Goal: Information Seeking & Learning: Learn about a topic

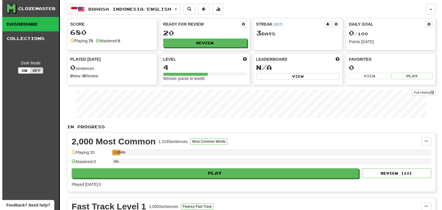
scroll to position [16, 0]
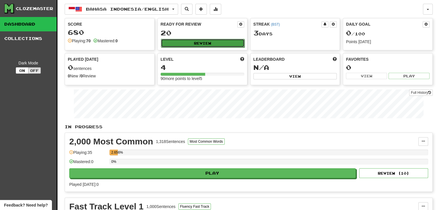
click at [217, 40] on button "Review" at bounding box center [203, 43] width 84 height 9
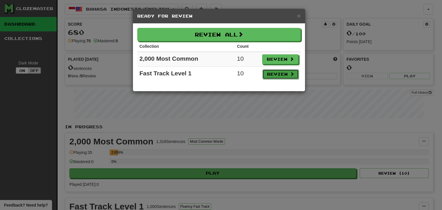
click at [289, 75] on button "Review" at bounding box center [280, 74] width 36 height 10
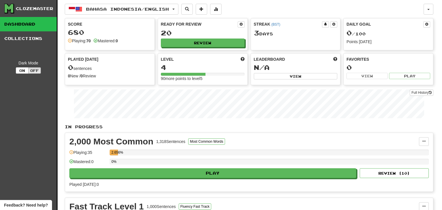
select select "**"
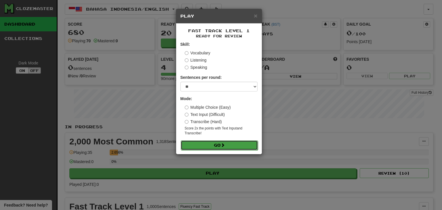
click at [234, 143] on button "Go" at bounding box center [219, 145] width 77 height 10
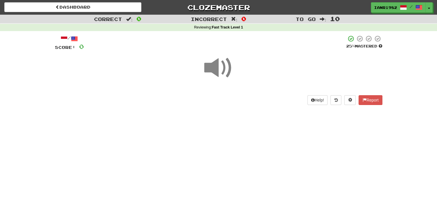
scroll to position [16, 0]
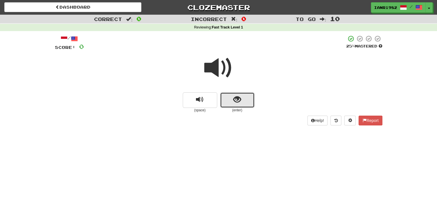
click at [246, 104] on button "show sentence" at bounding box center [237, 100] width 35 height 16
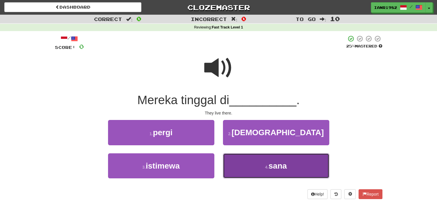
click at [260, 165] on button "4 . sana" at bounding box center [276, 165] width 106 height 25
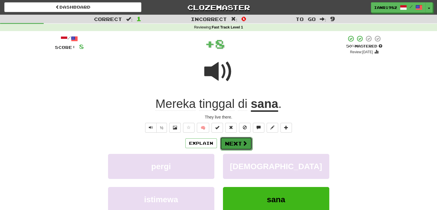
click at [246, 144] on span at bounding box center [244, 143] width 5 height 5
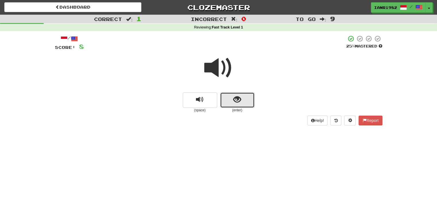
click at [238, 98] on span "show sentence" at bounding box center [238, 100] width 8 height 8
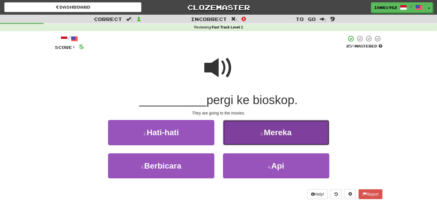
click at [284, 133] on span "Mereka" at bounding box center [278, 132] width 28 height 9
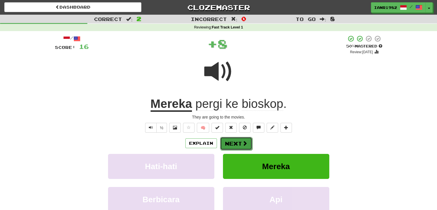
click at [246, 138] on button "Next" at bounding box center [236, 143] width 32 height 13
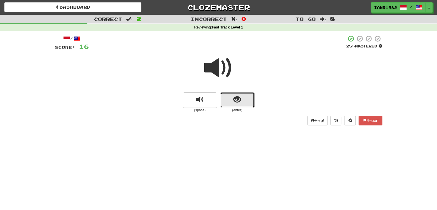
click at [239, 99] on span "show sentence" at bounding box center [238, 100] width 8 height 8
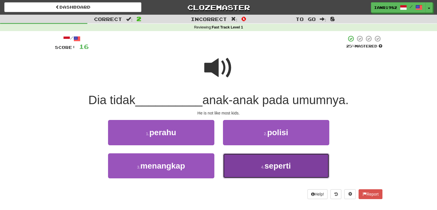
click at [282, 164] on span "seperti" at bounding box center [278, 165] width 26 height 9
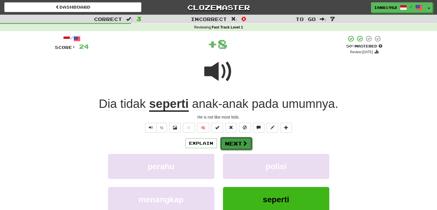
click at [246, 142] on span at bounding box center [244, 143] width 5 height 5
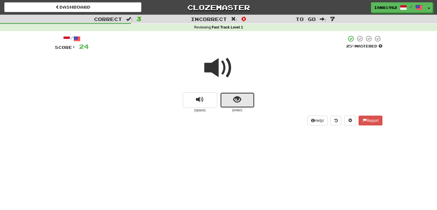
click at [246, 102] on button "show sentence" at bounding box center [237, 100] width 35 height 16
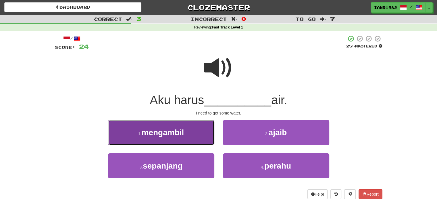
click at [188, 134] on button "1 . mengambil" at bounding box center [161, 132] width 106 height 25
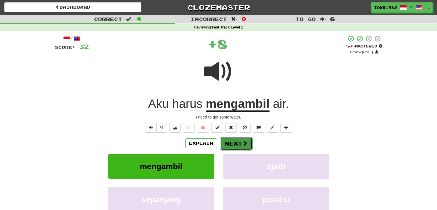
click at [245, 142] on span at bounding box center [244, 143] width 5 height 5
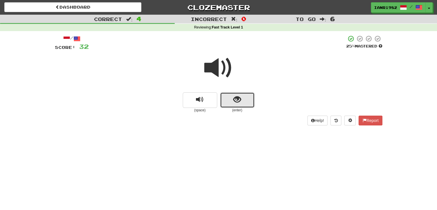
click at [250, 100] on button "show sentence" at bounding box center [237, 100] width 35 height 16
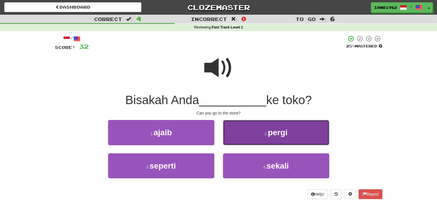
click at [284, 137] on span "pergi" at bounding box center [278, 132] width 20 height 9
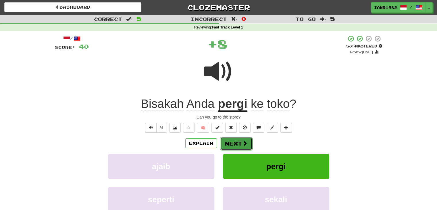
click at [238, 141] on button "Next" at bounding box center [236, 143] width 32 height 13
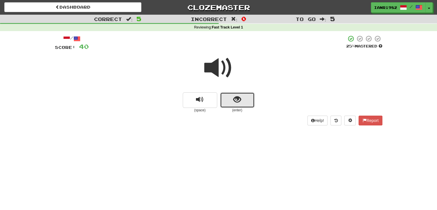
click at [241, 103] on button "show sentence" at bounding box center [237, 100] width 35 height 16
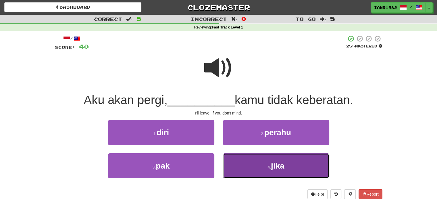
click at [280, 157] on button "4 . jika" at bounding box center [276, 165] width 106 height 25
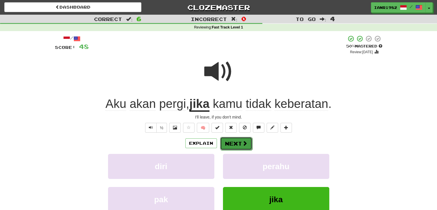
click at [233, 138] on button "Next" at bounding box center [236, 143] width 32 height 13
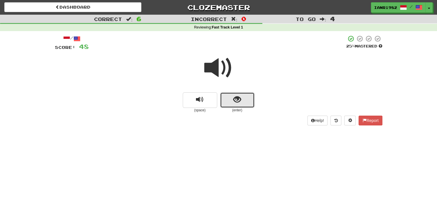
click at [245, 104] on button "show sentence" at bounding box center [237, 100] width 35 height 16
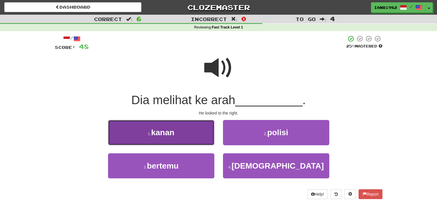
click at [186, 140] on button "1 . kanan" at bounding box center [161, 132] width 106 height 25
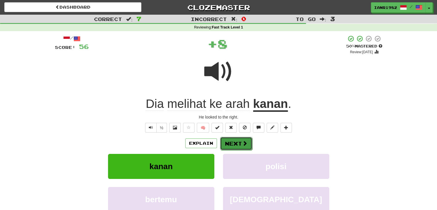
click at [236, 144] on button "Next" at bounding box center [236, 143] width 32 height 13
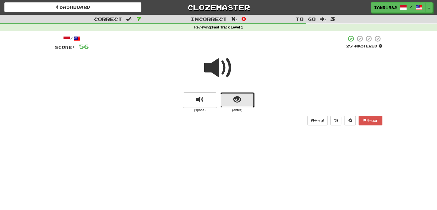
click at [245, 95] on button "show sentence" at bounding box center [237, 100] width 35 height 16
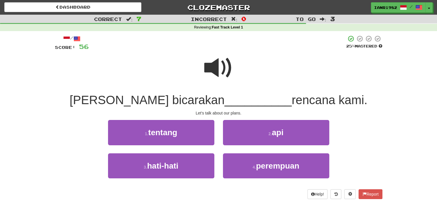
click at [222, 64] on span at bounding box center [218, 67] width 29 height 29
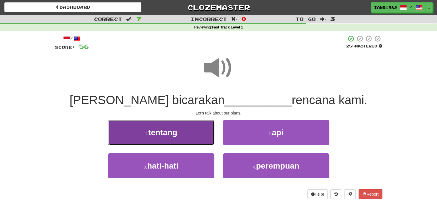
click at [204, 136] on button "1 . tentang" at bounding box center [161, 132] width 106 height 25
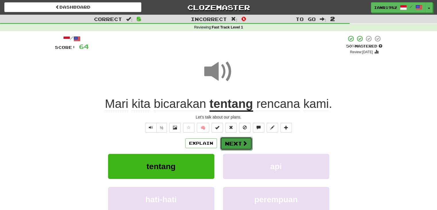
click at [247, 144] on button "Next" at bounding box center [236, 143] width 32 height 13
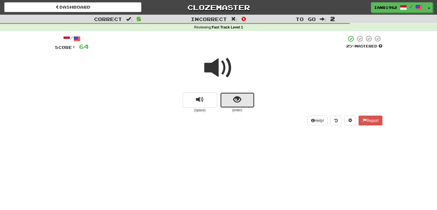
click at [250, 105] on button "show sentence" at bounding box center [237, 100] width 35 height 16
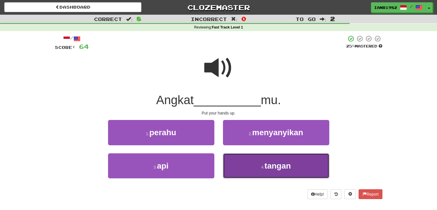
click at [270, 161] on span "tangan" at bounding box center [278, 165] width 26 height 9
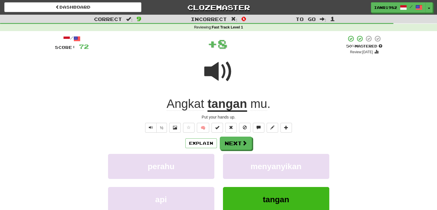
click at [235, 150] on div "Explain Next perahu menyanyikan api tangan Learn more: perahu menyanyikan api t…" at bounding box center [219, 183] width 328 height 92
click at [237, 146] on button "Next" at bounding box center [236, 143] width 32 height 13
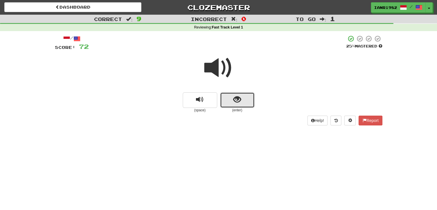
drag, startPoint x: 238, startPoint y: 105, endPoint x: 224, endPoint y: 75, distance: 33.2
click at [238, 105] on button "show sentence" at bounding box center [237, 100] width 35 height 16
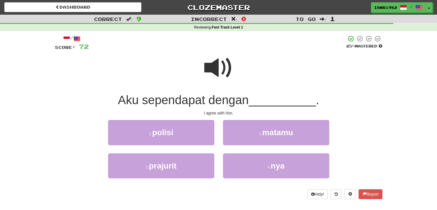
click at [222, 73] on span at bounding box center [218, 67] width 29 height 29
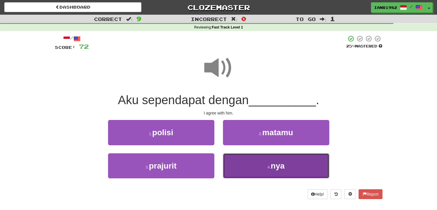
click at [268, 165] on small "4 ." at bounding box center [269, 167] width 3 height 5
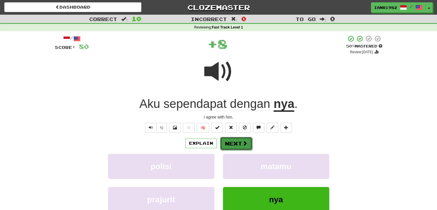
click at [243, 139] on button "Next" at bounding box center [236, 143] width 32 height 13
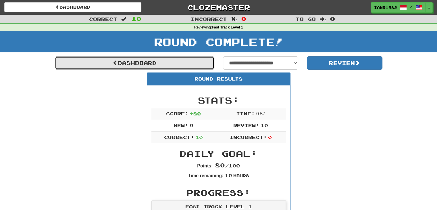
click at [203, 64] on link "Dashboard" at bounding box center [135, 62] width 160 height 13
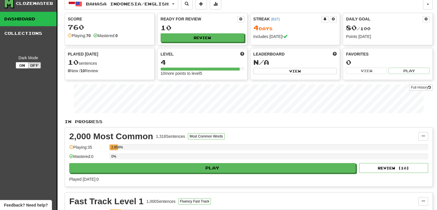
scroll to position [2, 0]
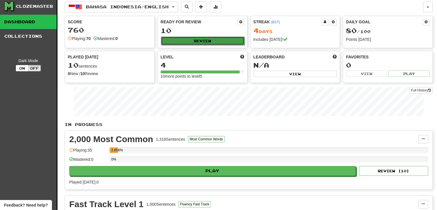
click at [226, 41] on button "Review" at bounding box center [203, 41] width 84 height 9
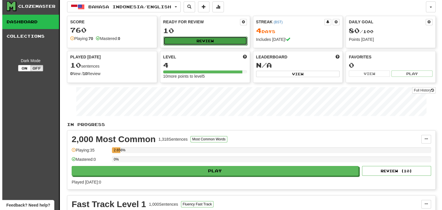
select select "**"
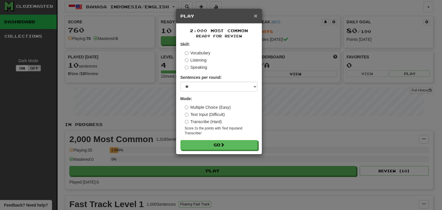
click at [256, 15] on span "×" at bounding box center [255, 15] width 3 height 7
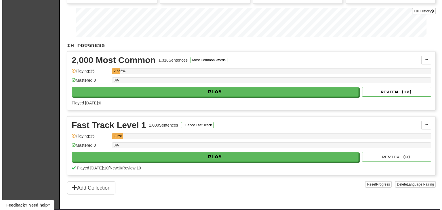
scroll to position [86, 0]
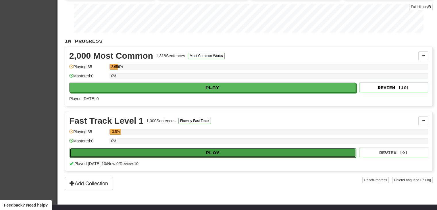
click at [228, 150] on button "Play" at bounding box center [213, 153] width 287 height 10
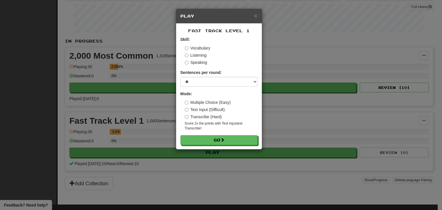
click at [202, 47] on label "Vocabulary" at bounding box center [198, 48] width 26 height 6
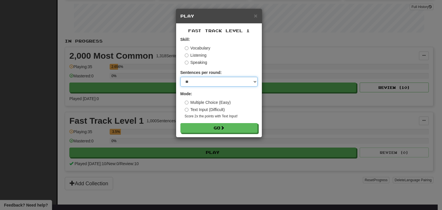
click at [207, 85] on select "* ** ** ** ** ** *** ********" at bounding box center [218, 82] width 77 height 10
select select "**"
click at [180, 77] on select "* ** ** ** ** ** *** ********" at bounding box center [218, 82] width 77 height 10
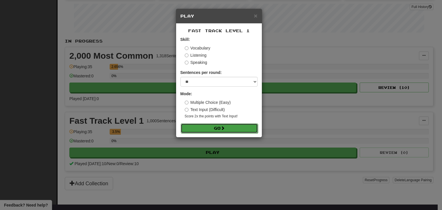
click at [244, 128] on button "Go" at bounding box center [219, 128] width 77 height 10
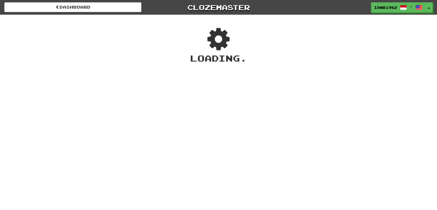
scroll to position [16, 0]
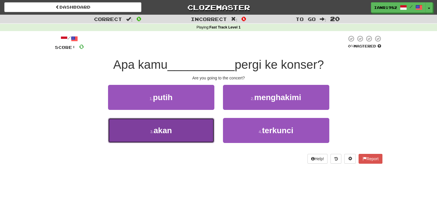
click at [202, 132] on button "3 . akan" at bounding box center [161, 130] width 106 height 25
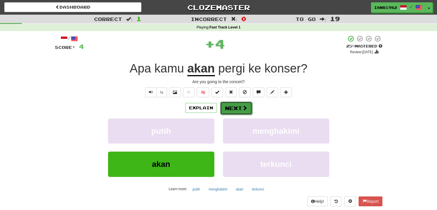
click at [242, 109] on span at bounding box center [244, 107] width 5 height 5
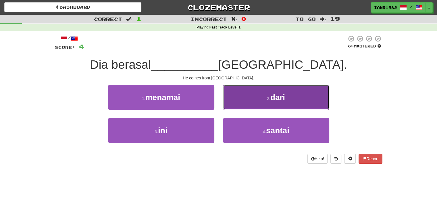
click at [259, 99] on button "2 . dari" at bounding box center [276, 97] width 106 height 25
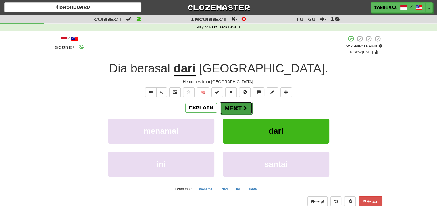
click at [242, 110] on button "Next" at bounding box center [236, 108] width 32 height 13
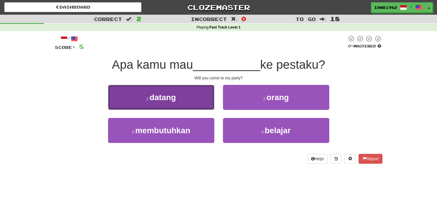
click at [205, 97] on button "1 . datang" at bounding box center [161, 97] width 106 height 25
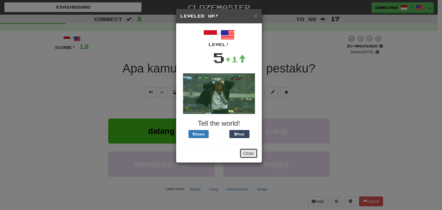
click at [247, 151] on button "Close" at bounding box center [249, 153] width 18 height 10
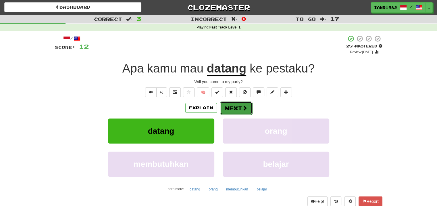
click at [243, 107] on span at bounding box center [244, 107] width 5 height 5
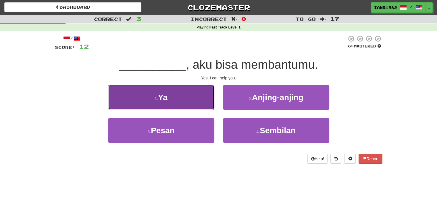
click at [204, 101] on button "1 . Ya" at bounding box center [161, 97] width 106 height 25
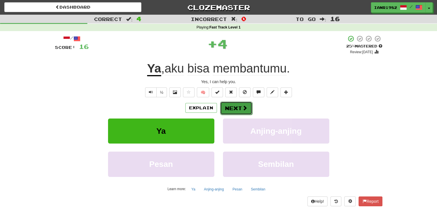
click at [244, 106] on span at bounding box center [244, 107] width 5 height 5
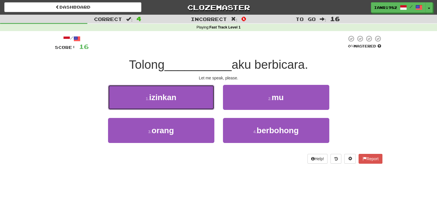
click at [170, 97] on span "izinkan" at bounding box center [162, 97] width 27 height 9
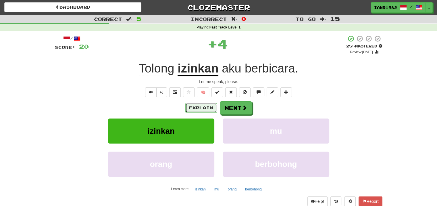
click at [204, 108] on button "Explain" at bounding box center [201, 108] width 32 height 10
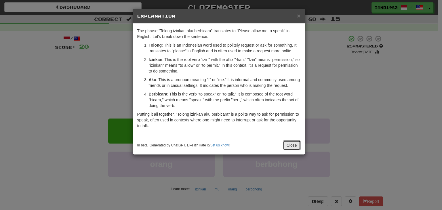
click at [299, 145] on button "Close" at bounding box center [292, 145] width 18 height 10
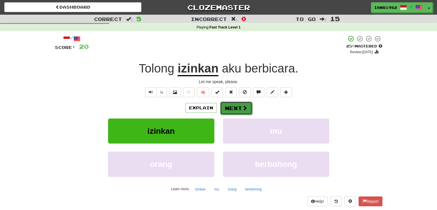
click at [242, 110] on span at bounding box center [244, 107] width 5 height 5
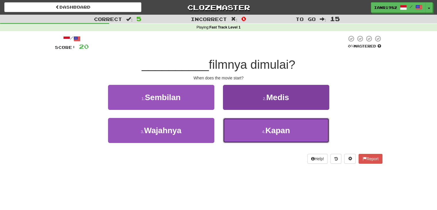
click at [272, 127] on span "Kapan" at bounding box center [278, 130] width 25 height 9
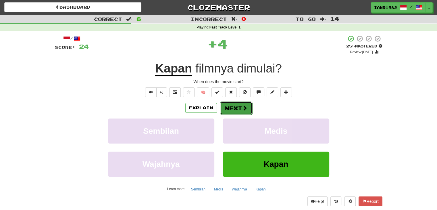
click at [237, 108] on button "Next" at bounding box center [236, 108] width 32 height 13
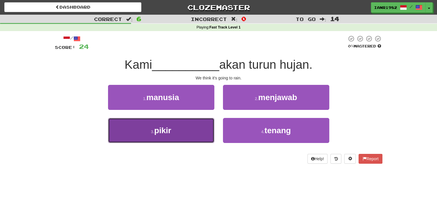
click at [193, 130] on button "3 . pikir" at bounding box center [161, 130] width 106 height 25
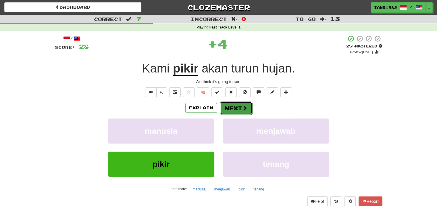
click at [246, 107] on span at bounding box center [244, 107] width 5 height 5
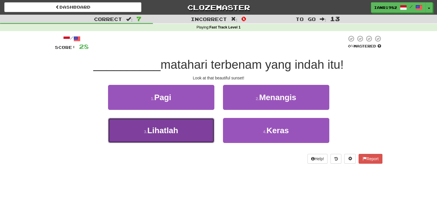
click at [202, 124] on button "3 . Lihatlah" at bounding box center [161, 130] width 106 height 25
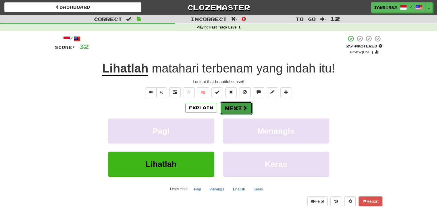
click at [242, 110] on span at bounding box center [244, 107] width 5 height 5
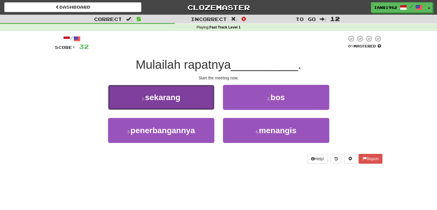
click at [183, 103] on button "1 . sekarang" at bounding box center [161, 97] width 106 height 25
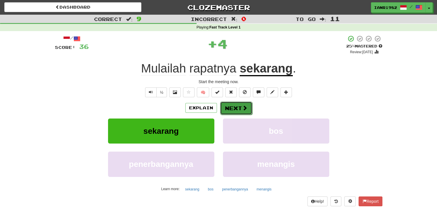
click at [227, 104] on button "Next" at bounding box center [236, 108] width 32 height 13
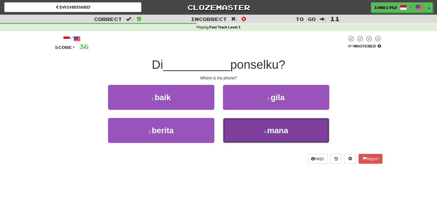
click at [274, 129] on span "mana" at bounding box center [277, 130] width 21 height 9
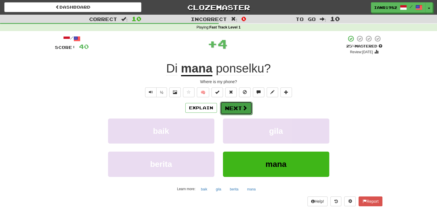
click at [247, 110] on button "Next" at bounding box center [236, 108] width 32 height 13
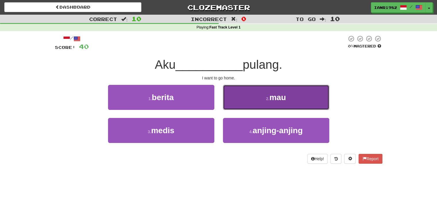
click at [260, 109] on button "2 . mau" at bounding box center [276, 97] width 106 height 25
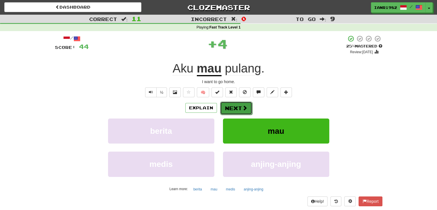
click at [244, 107] on span at bounding box center [244, 107] width 5 height 5
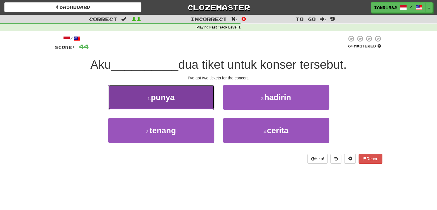
click at [198, 103] on button "1 . punya" at bounding box center [161, 97] width 106 height 25
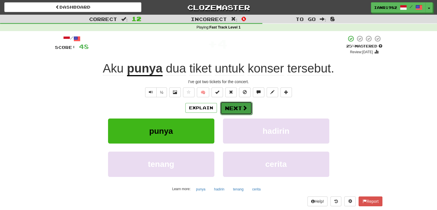
click at [243, 104] on button "Next" at bounding box center [236, 108] width 32 height 13
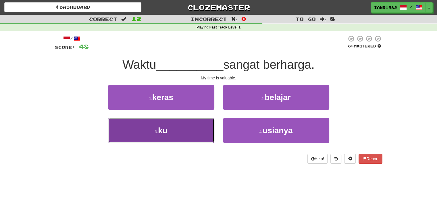
click at [188, 137] on button "3 . ku" at bounding box center [161, 130] width 106 height 25
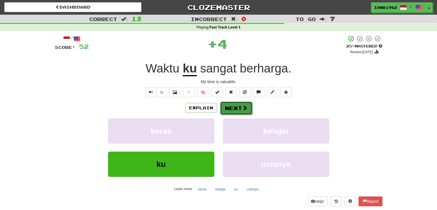
click at [242, 106] on span at bounding box center [244, 107] width 5 height 5
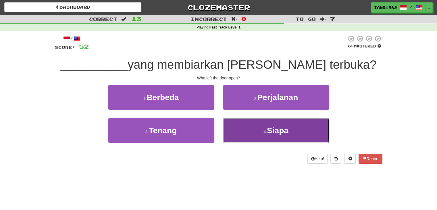
click at [278, 126] on span "Siapa" at bounding box center [278, 130] width 22 height 9
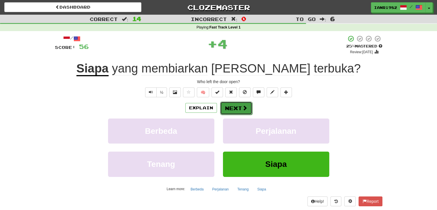
click at [249, 108] on button "Next" at bounding box center [236, 108] width 32 height 13
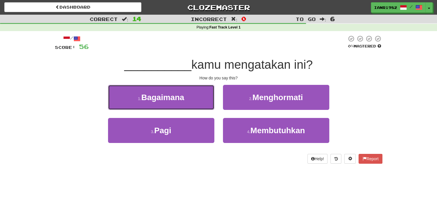
click at [199, 101] on button "1 . Bagaimana" at bounding box center [161, 97] width 106 height 25
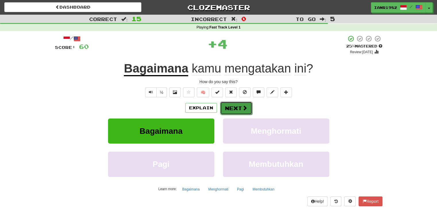
click at [232, 104] on button "Next" at bounding box center [236, 108] width 32 height 13
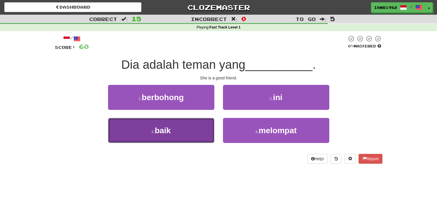
click at [203, 120] on button "3 . baik" at bounding box center [161, 130] width 106 height 25
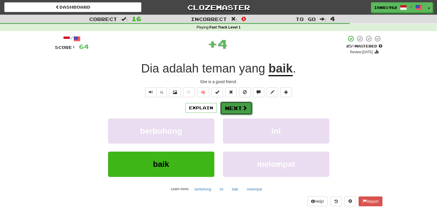
click at [236, 108] on button "Next" at bounding box center [236, 108] width 32 height 13
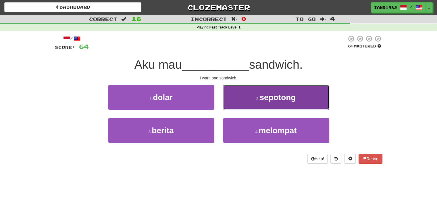
click at [274, 95] on span "sepotong" at bounding box center [278, 97] width 36 height 9
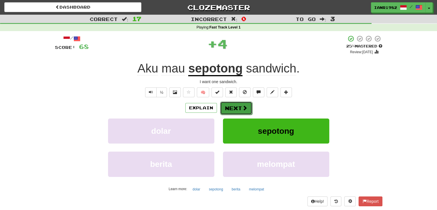
click at [242, 108] on span at bounding box center [244, 107] width 5 height 5
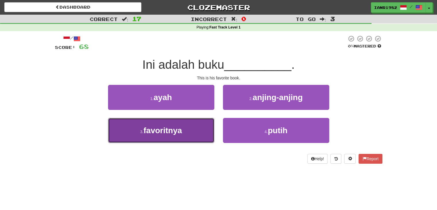
click at [197, 127] on button "3 . favoritnya" at bounding box center [161, 130] width 106 height 25
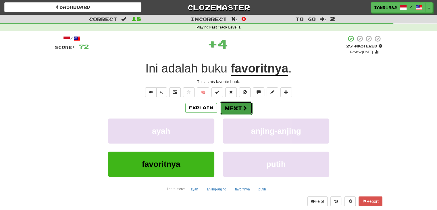
click at [240, 109] on button "Next" at bounding box center [236, 108] width 32 height 13
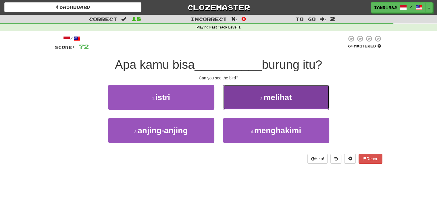
click at [265, 95] on span "melihat" at bounding box center [278, 97] width 28 height 9
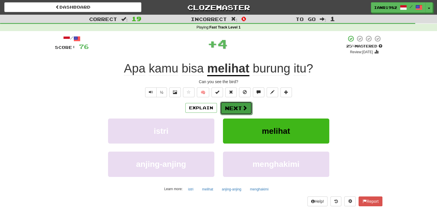
click at [247, 108] on button "Next" at bounding box center [236, 108] width 32 height 13
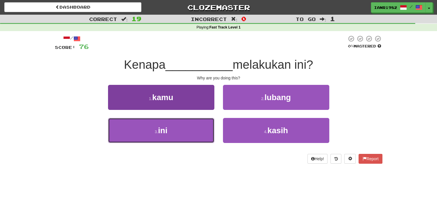
click at [205, 126] on button "3 . ini" at bounding box center [161, 130] width 106 height 25
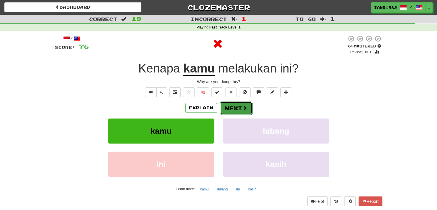
click at [234, 111] on button "Next" at bounding box center [236, 108] width 32 height 13
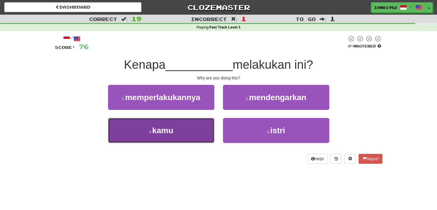
click at [204, 133] on button "3 . kamu" at bounding box center [161, 130] width 106 height 25
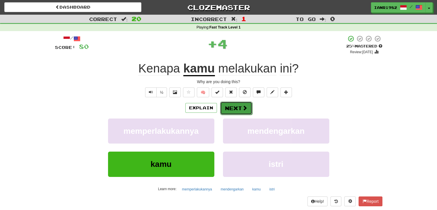
click at [244, 107] on span at bounding box center [244, 107] width 5 height 5
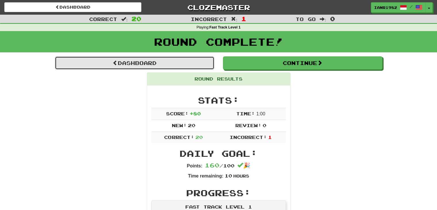
click at [209, 65] on link "Dashboard" at bounding box center [135, 62] width 160 height 13
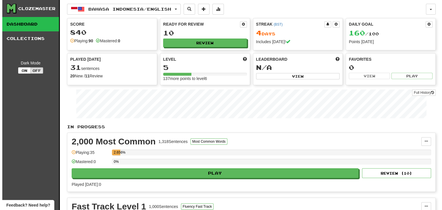
scroll to position [16, 0]
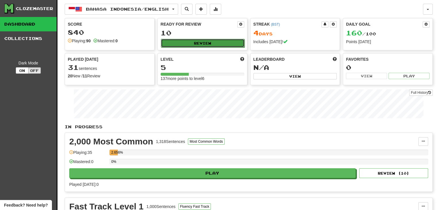
click at [224, 41] on button "Review" at bounding box center [203, 43] width 84 height 9
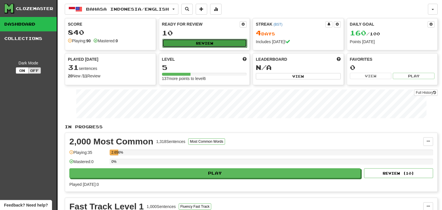
select select "**"
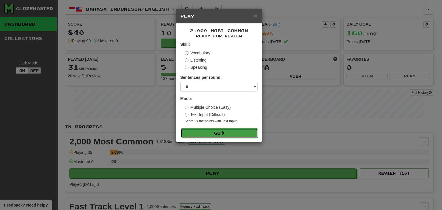
click at [250, 128] on button "Go" at bounding box center [219, 133] width 77 height 10
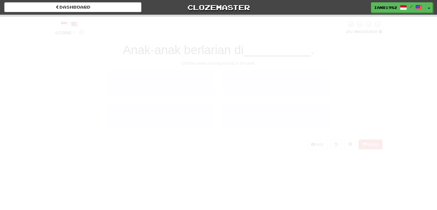
scroll to position [16, 0]
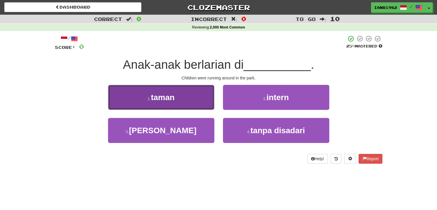
click at [202, 94] on button "1 . taman" at bounding box center [161, 97] width 106 height 25
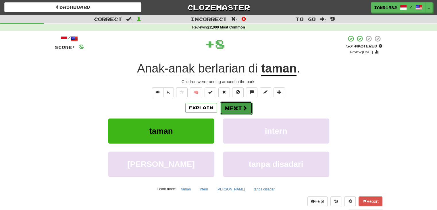
click at [246, 110] on span at bounding box center [244, 107] width 5 height 5
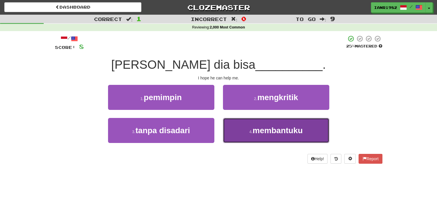
click at [261, 132] on span "membantuku" at bounding box center [278, 130] width 50 height 9
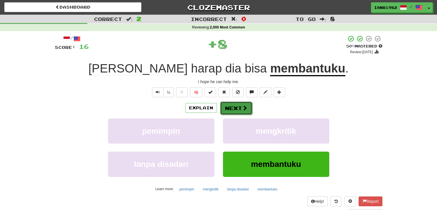
click at [250, 106] on button "Next" at bounding box center [236, 108] width 32 height 13
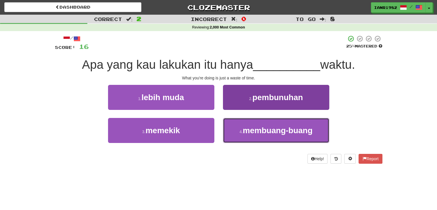
click at [305, 135] on button "4 . membuang-buang" at bounding box center [276, 130] width 106 height 25
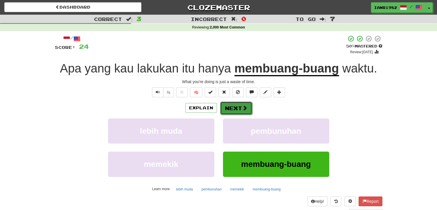
click at [242, 105] on span at bounding box center [244, 107] width 5 height 5
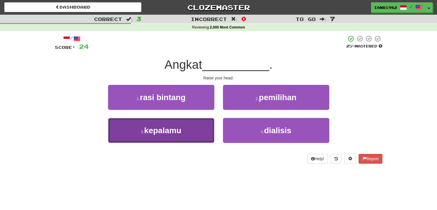
click at [195, 130] on button "3 . kepalamu" at bounding box center [161, 130] width 106 height 25
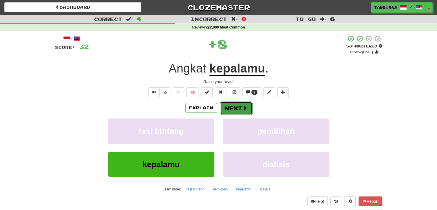
click at [248, 113] on button "Next" at bounding box center [236, 108] width 32 height 13
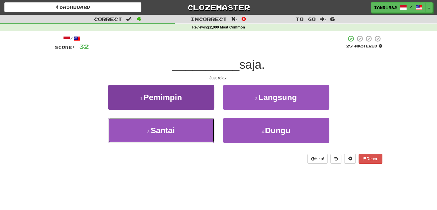
click at [182, 132] on button "3 . Santai" at bounding box center [161, 130] width 106 height 25
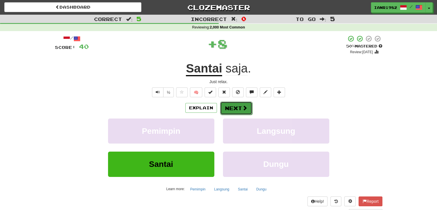
click at [244, 109] on span at bounding box center [244, 107] width 5 height 5
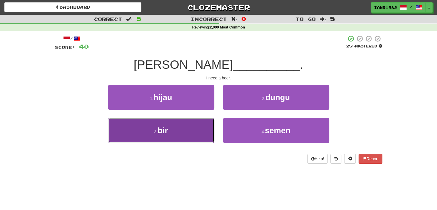
click at [196, 126] on button "3 . bir" at bounding box center [161, 130] width 106 height 25
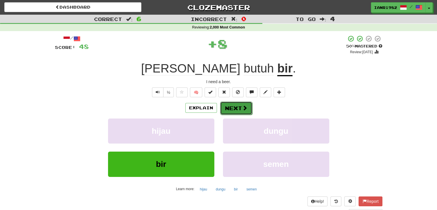
click at [245, 108] on span at bounding box center [244, 107] width 5 height 5
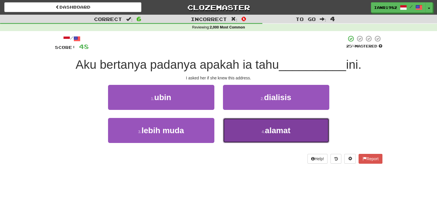
click at [279, 126] on span "alamat" at bounding box center [278, 130] width 26 height 9
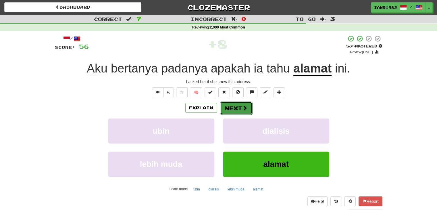
click at [241, 110] on button "Next" at bounding box center [236, 108] width 32 height 13
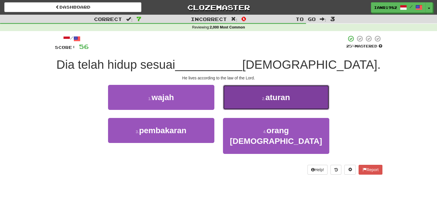
click at [277, 93] on button "2 . aturan" at bounding box center [276, 97] width 106 height 25
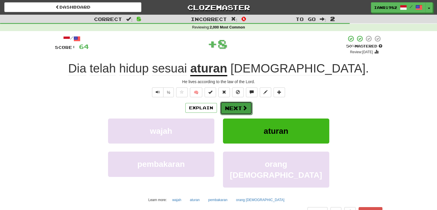
click at [241, 106] on button "Next" at bounding box center [236, 108] width 32 height 13
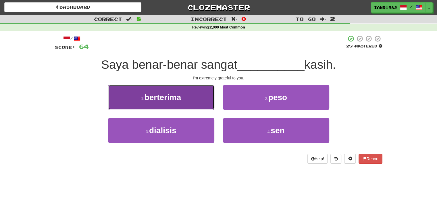
click at [189, 108] on button "1 . berterima" at bounding box center [161, 97] width 106 height 25
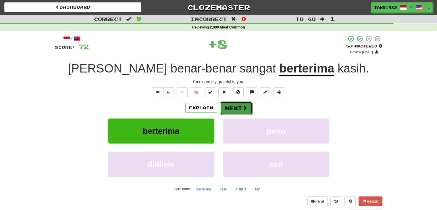
click at [242, 107] on span at bounding box center [244, 107] width 5 height 5
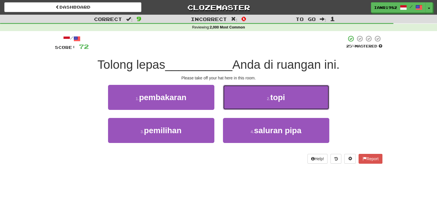
drag, startPoint x: 281, startPoint y: 99, endPoint x: 284, endPoint y: 99, distance: 3.2
click at [284, 99] on span "topi" at bounding box center [278, 97] width 15 height 9
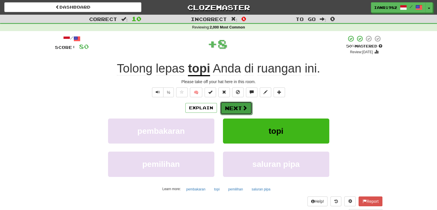
click at [242, 110] on span at bounding box center [244, 107] width 5 height 5
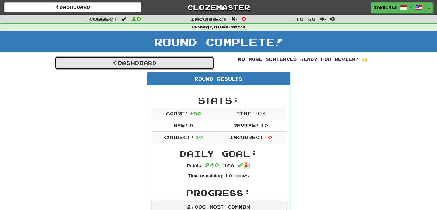
click at [201, 68] on link "Dashboard" at bounding box center [135, 62] width 160 height 13
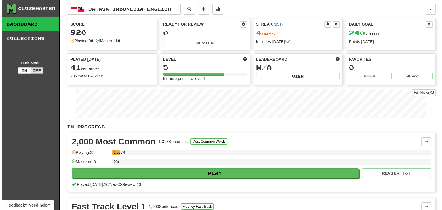
scroll to position [16, 0]
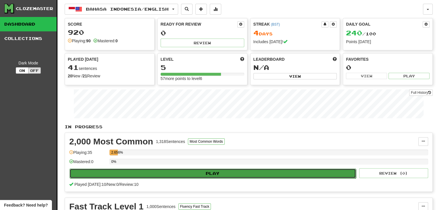
click at [257, 171] on button "Play" at bounding box center [213, 174] width 287 height 10
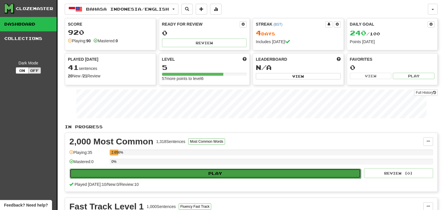
select select "**"
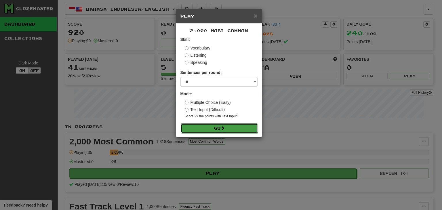
click at [226, 128] on button "Go" at bounding box center [219, 128] width 77 height 10
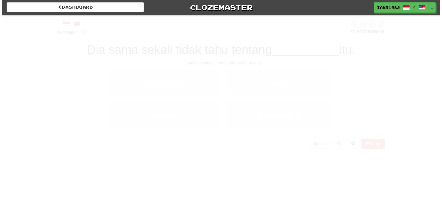
scroll to position [16, 0]
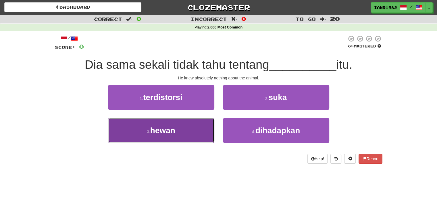
click at [199, 133] on button "3 . hewan" at bounding box center [161, 130] width 106 height 25
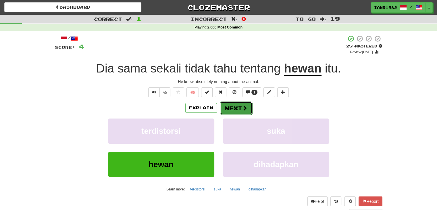
click at [244, 111] on button "Next" at bounding box center [236, 108] width 32 height 13
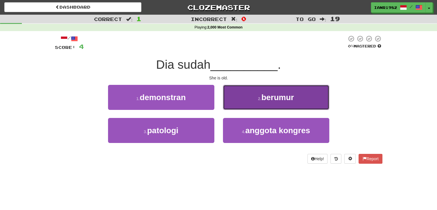
click at [280, 102] on button "2 . berumur" at bounding box center [276, 97] width 106 height 25
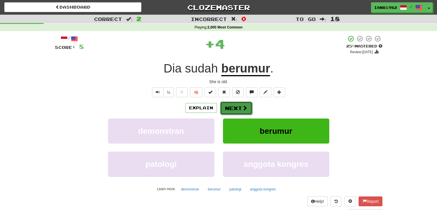
click at [248, 107] on button "Next" at bounding box center [236, 108] width 32 height 13
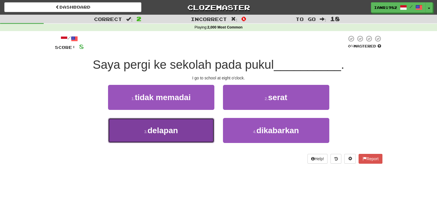
click at [205, 125] on button "3 . delapan" at bounding box center [161, 130] width 106 height 25
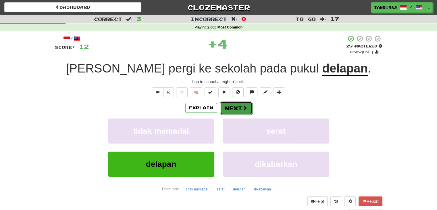
click at [246, 110] on span at bounding box center [244, 107] width 5 height 5
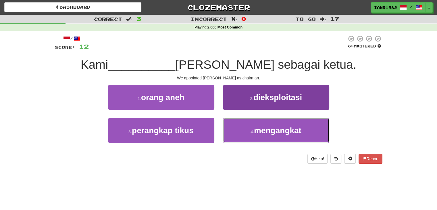
click at [271, 120] on button "4 . mengangkat" at bounding box center [276, 130] width 106 height 25
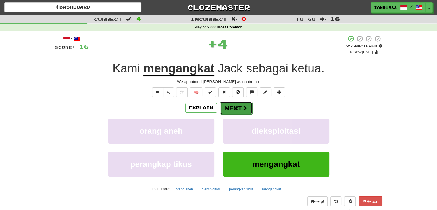
click at [241, 111] on button "Next" at bounding box center [236, 108] width 32 height 13
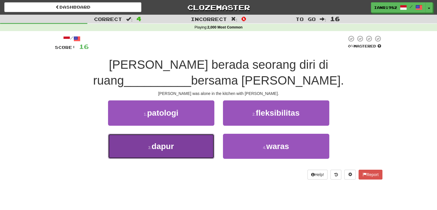
click at [204, 138] on button "3 . dapur" at bounding box center [161, 146] width 106 height 25
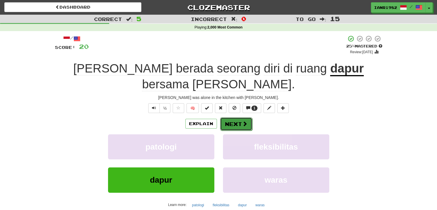
click at [242, 117] on button "Next" at bounding box center [236, 123] width 32 height 13
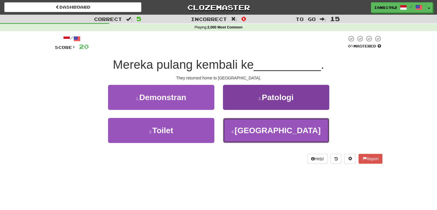
click at [280, 125] on button "4 . Jepang" at bounding box center [276, 130] width 106 height 25
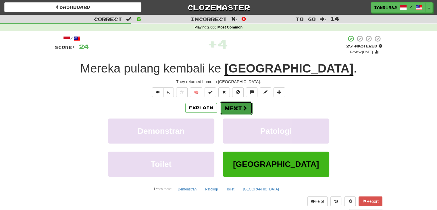
click at [237, 110] on button "Next" at bounding box center [236, 108] width 32 height 13
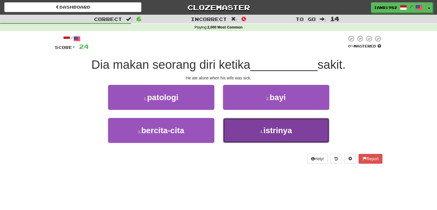
click at [282, 124] on button "4 . istrinya" at bounding box center [276, 130] width 106 height 25
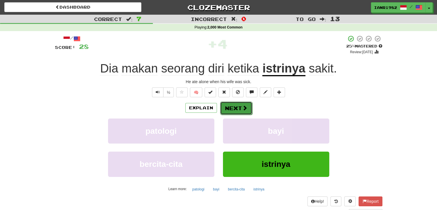
click at [239, 110] on button "Next" at bounding box center [236, 108] width 32 height 13
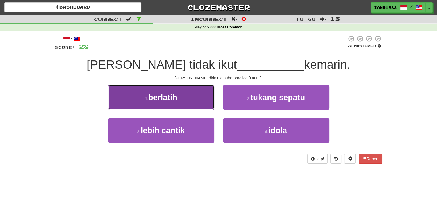
click at [175, 104] on button "1 . berlatih" at bounding box center [161, 97] width 106 height 25
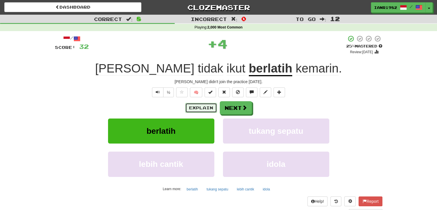
click at [206, 110] on button "Explain" at bounding box center [201, 108] width 32 height 10
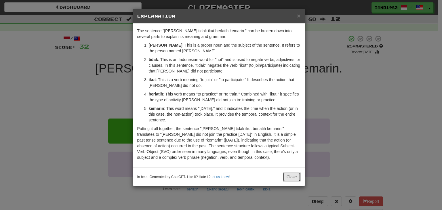
click at [290, 176] on button "Close" at bounding box center [292, 177] width 18 height 10
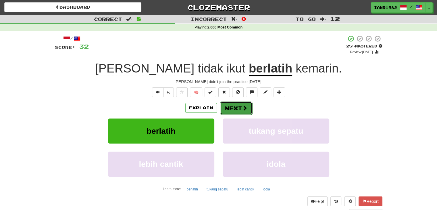
click at [240, 106] on button "Next" at bounding box center [236, 108] width 32 height 13
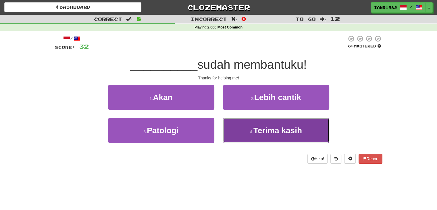
click at [293, 134] on span "Terima kasih" at bounding box center [278, 130] width 49 height 9
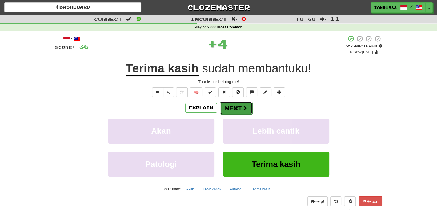
click at [238, 112] on button "Next" at bounding box center [236, 108] width 32 height 13
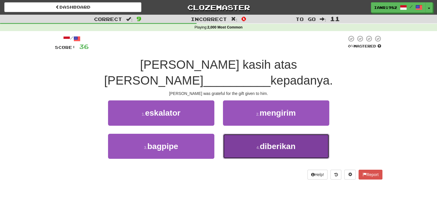
click at [285, 145] on span "diberikan" at bounding box center [278, 146] width 36 height 9
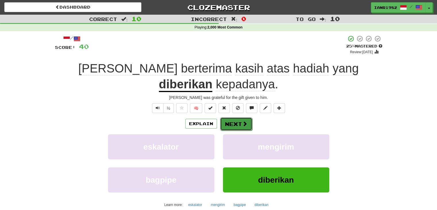
click at [240, 117] on button "Next" at bounding box center [236, 123] width 32 height 13
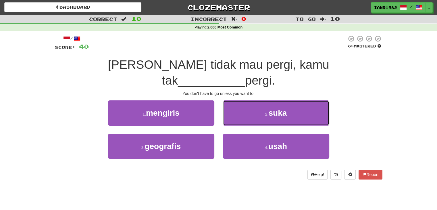
click at [297, 100] on button "2 . suka" at bounding box center [276, 112] width 106 height 25
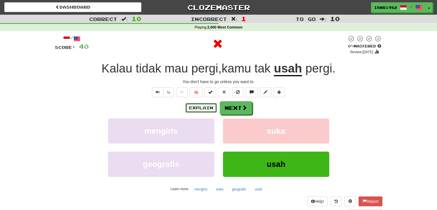
click at [212, 107] on button "Explain" at bounding box center [201, 108] width 32 height 10
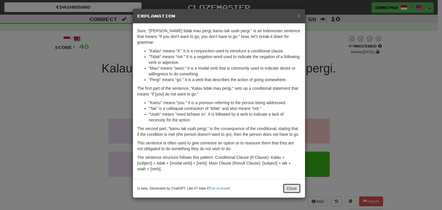
click at [292, 183] on button "Close" at bounding box center [292, 188] width 18 height 10
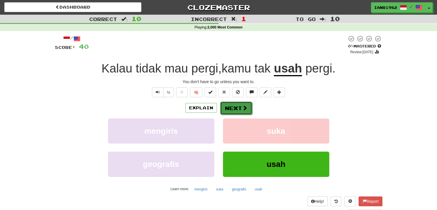
click at [247, 106] on button "Next" at bounding box center [236, 108] width 32 height 13
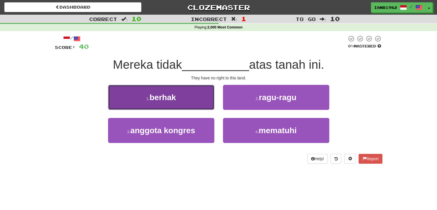
click at [191, 98] on button "1 . berhak" at bounding box center [161, 97] width 106 height 25
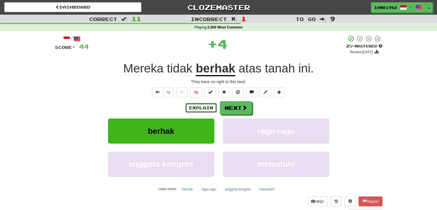
click at [207, 105] on button "Explain" at bounding box center [201, 108] width 32 height 10
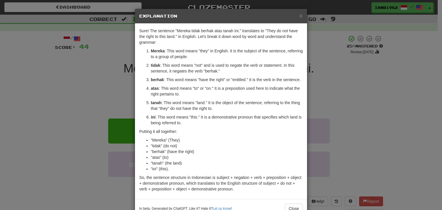
scroll to position [16, 0]
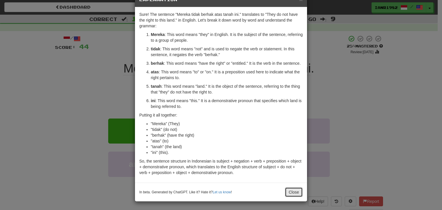
click at [295, 190] on button "Close" at bounding box center [294, 192] width 18 height 10
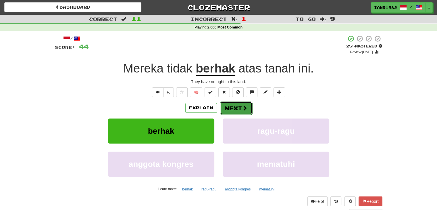
click at [250, 112] on button "Next" at bounding box center [236, 108] width 32 height 13
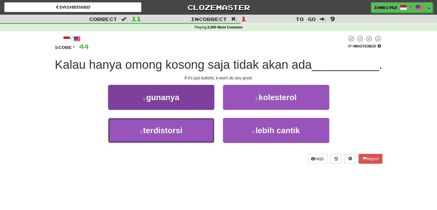
click at [136, 139] on button "3 . terdistorsi" at bounding box center [161, 130] width 106 height 25
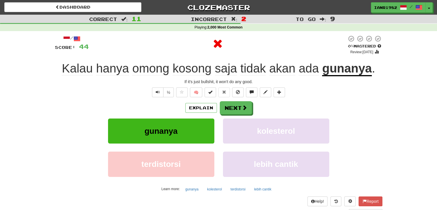
click at [211, 113] on div "Explain Next" at bounding box center [219, 107] width 328 height 13
click at [212, 111] on button "Explain" at bounding box center [201, 108] width 32 height 10
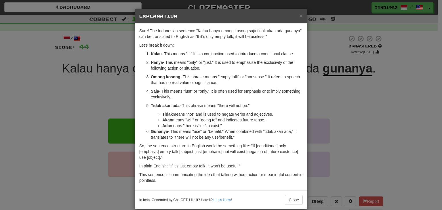
scroll to position [8, 0]
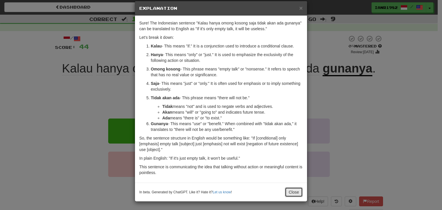
drag, startPoint x: 297, startPoint y: 193, endPoint x: 297, endPoint y: 184, distance: 8.6
click at [298, 192] on button "Close" at bounding box center [294, 192] width 18 height 10
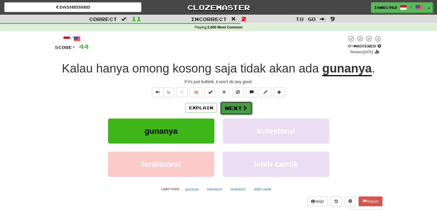
click at [247, 112] on button "Next" at bounding box center [236, 108] width 32 height 13
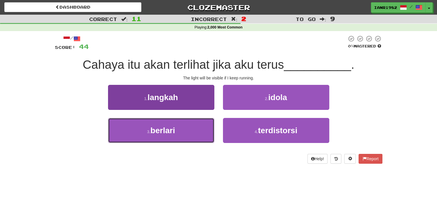
click at [198, 122] on button "3 . berlari" at bounding box center [161, 130] width 106 height 25
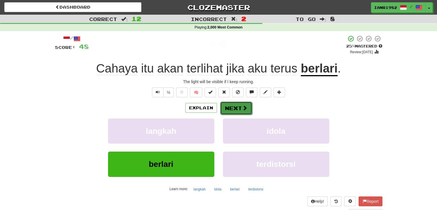
click at [244, 109] on span at bounding box center [244, 107] width 5 height 5
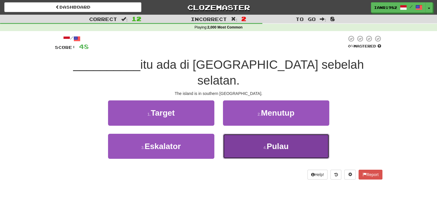
click at [291, 134] on button "4 . Pulau" at bounding box center [276, 146] width 106 height 25
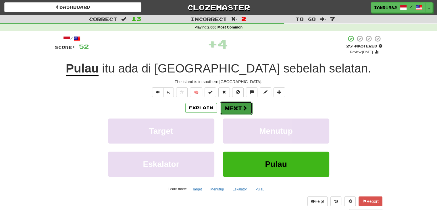
click at [232, 104] on button "Next" at bounding box center [236, 108] width 32 height 13
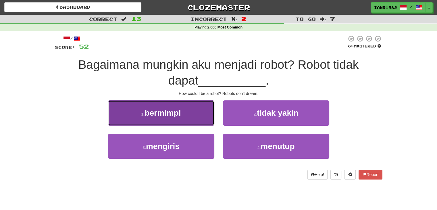
click at [208, 114] on button "1 . bermimpi" at bounding box center [161, 112] width 106 height 25
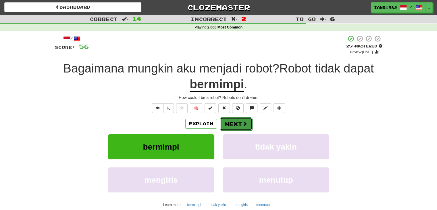
click at [238, 123] on button "Next" at bounding box center [236, 123] width 32 height 13
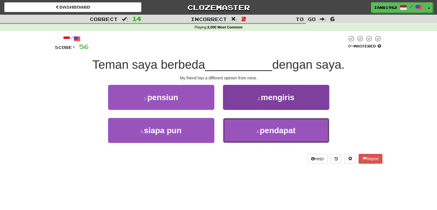
click at [290, 134] on span "pendapat" at bounding box center [278, 130] width 36 height 9
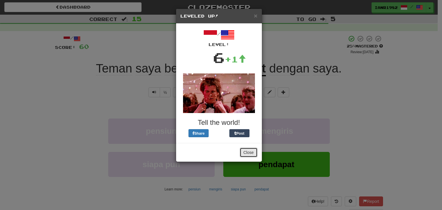
click at [250, 149] on button "Close" at bounding box center [249, 153] width 18 height 10
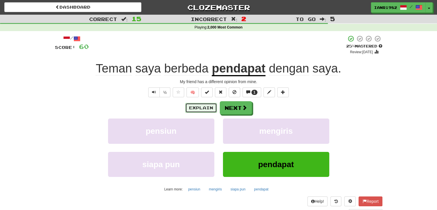
click at [210, 108] on button "Explain" at bounding box center [201, 108] width 32 height 10
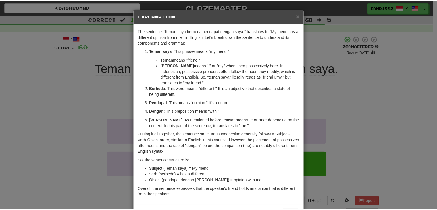
scroll to position [22, 0]
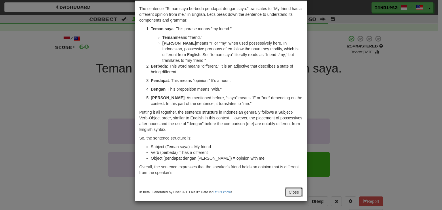
click at [297, 187] on button "Close" at bounding box center [294, 192] width 18 height 10
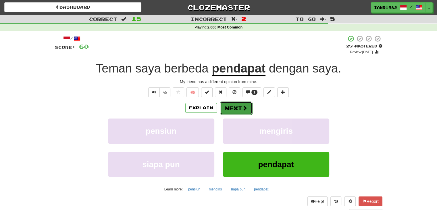
click at [240, 110] on button "Next" at bounding box center [236, 108] width 32 height 13
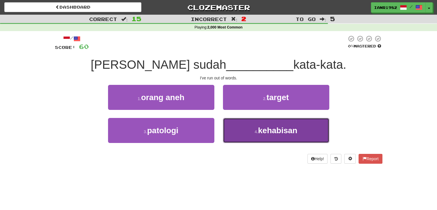
click at [299, 131] on button "4 . kehabisan" at bounding box center [276, 130] width 106 height 25
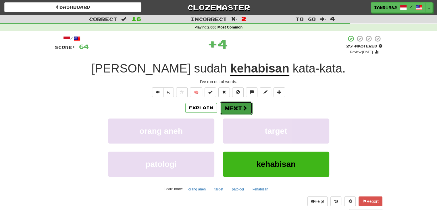
click at [243, 104] on button "Next" at bounding box center [236, 108] width 32 height 13
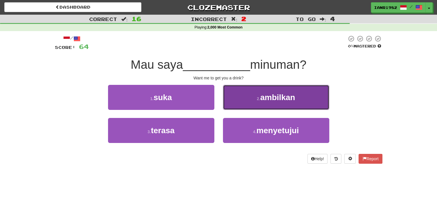
click at [302, 102] on button "2 . ambilkan" at bounding box center [276, 97] width 106 height 25
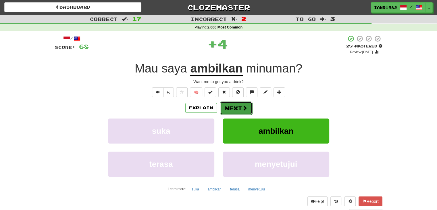
click at [244, 110] on span at bounding box center [244, 107] width 5 height 5
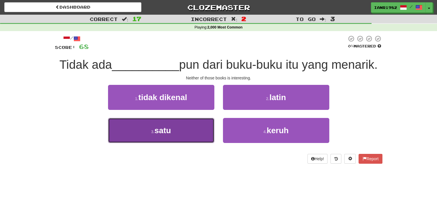
click at [189, 120] on button "3 . satu" at bounding box center [161, 130] width 106 height 25
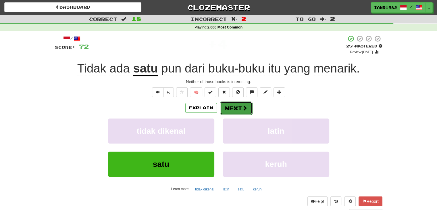
click at [237, 106] on button "Next" at bounding box center [236, 108] width 32 height 13
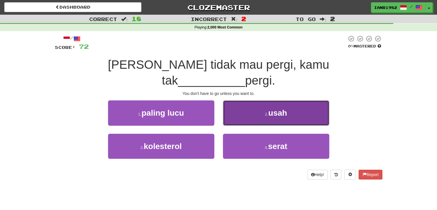
click at [281, 108] on span "usah" at bounding box center [278, 112] width 19 height 9
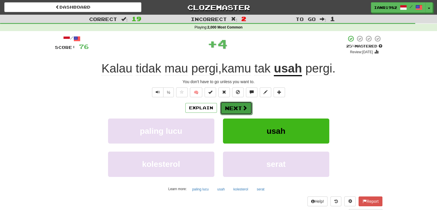
click at [242, 105] on span at bounding box center [244, 107] width 5 height 5
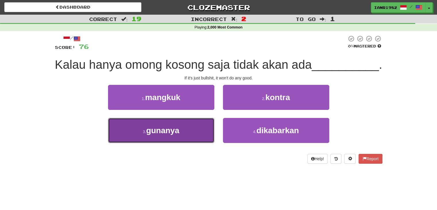
click at [191, 143] on button "3 . gunanya" at bounding box center [161, 130] width 106 height 25
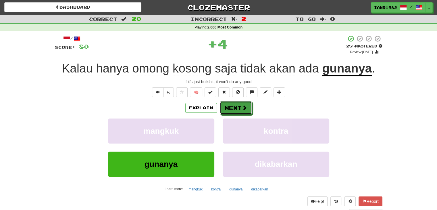
click at [245, 109] on span at bounding box center [244, 107] width 5 height 5
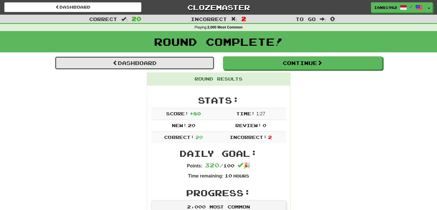
click at [202, 64] on link "Dashboard" at bounding box center [135, 62] width 160 height 13
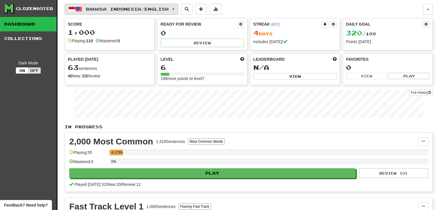
click at [169, 7] on span "Bahasa Indonesia / English" at bounding box center [127, 9] width 83 height 5
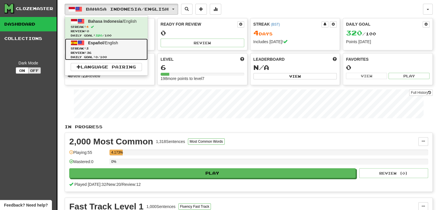
click at [123, 45] on link "Español / English Streak: 3 Review: 36 Daily Goal: 0 / 100" at bounding box center [106, 50] width 83 height 22
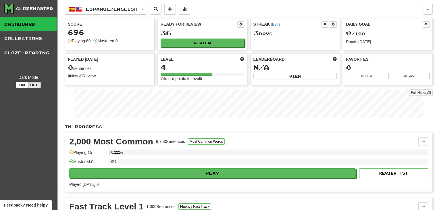
scroll to position [16, 0]
